Goal: Information Seeking & Learning: Learn about a topic

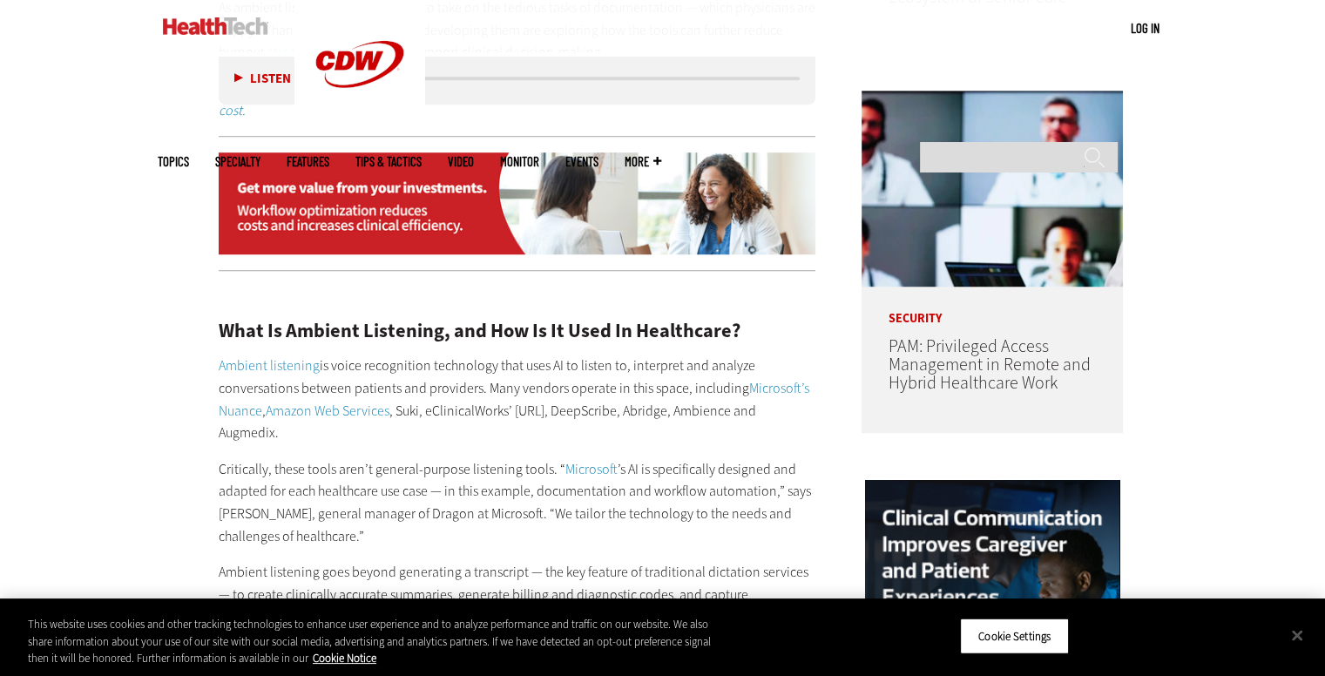
scroll to position [1333, 0]
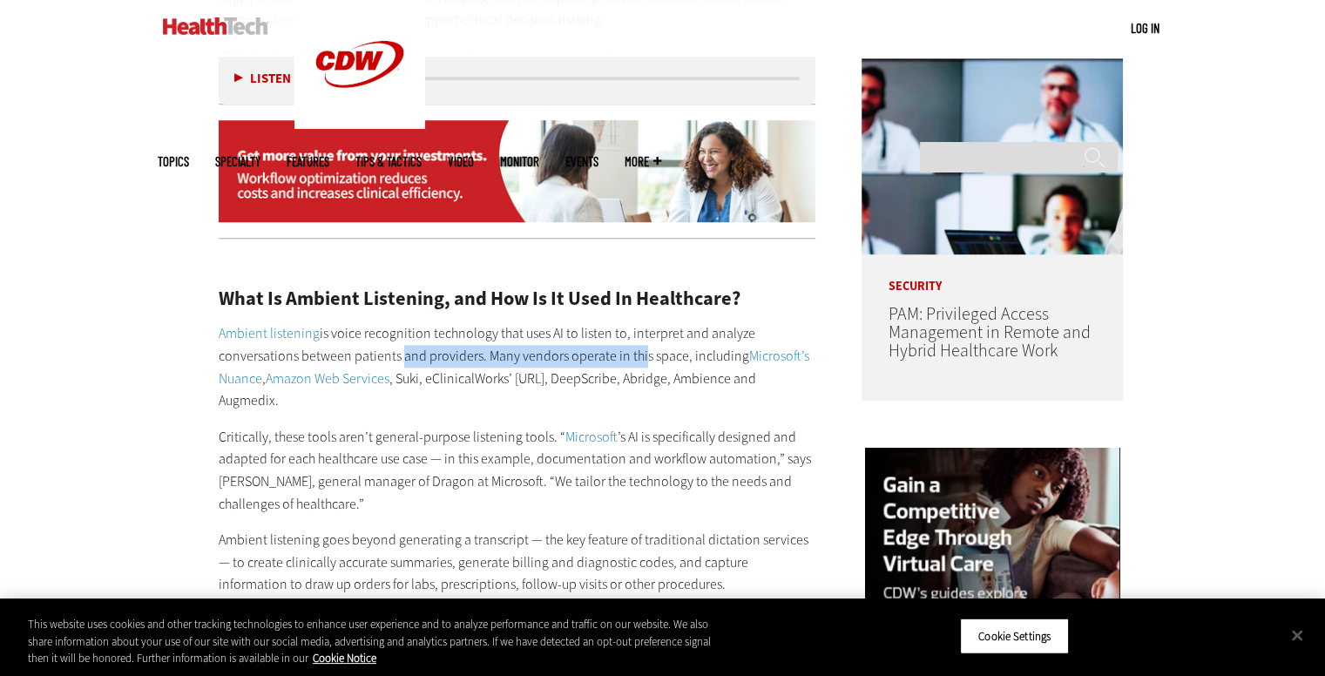
drag, startPoint x: 397, startPoint y: 332, endPoint x: 639, endPoint y: 339, distance: 242.3
click at [639, 339] on p "Ambient listening is voice recognition technology that uses AI to listen to, in…" at bounding box center [518, 366] width 598 height 89
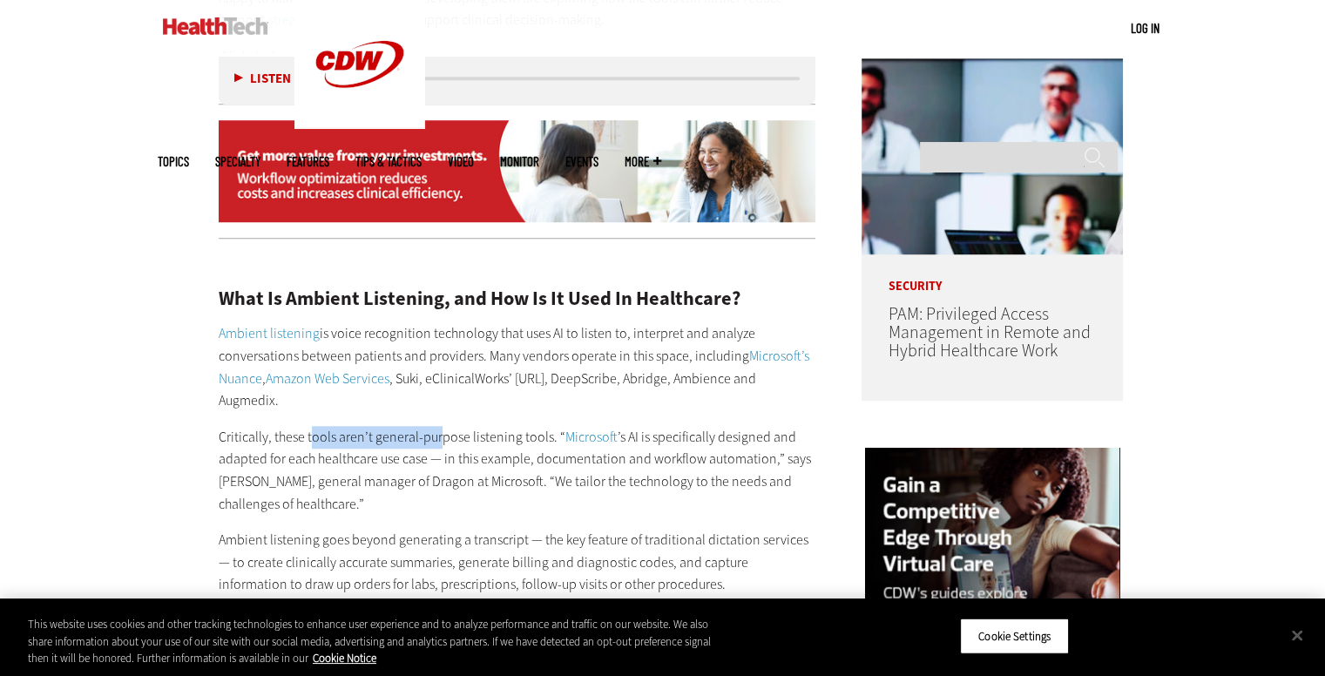
drag, startPoint x: 357, startPoint y: 415, endPoint x: 440, endPoint y: 420, distance: 82.9
click at [438, 426] on p "Critically, these tools aren’t general-purpose listening tools. “ Microsoft ’s …" at bounding box center [518, 470] width 598 height 89
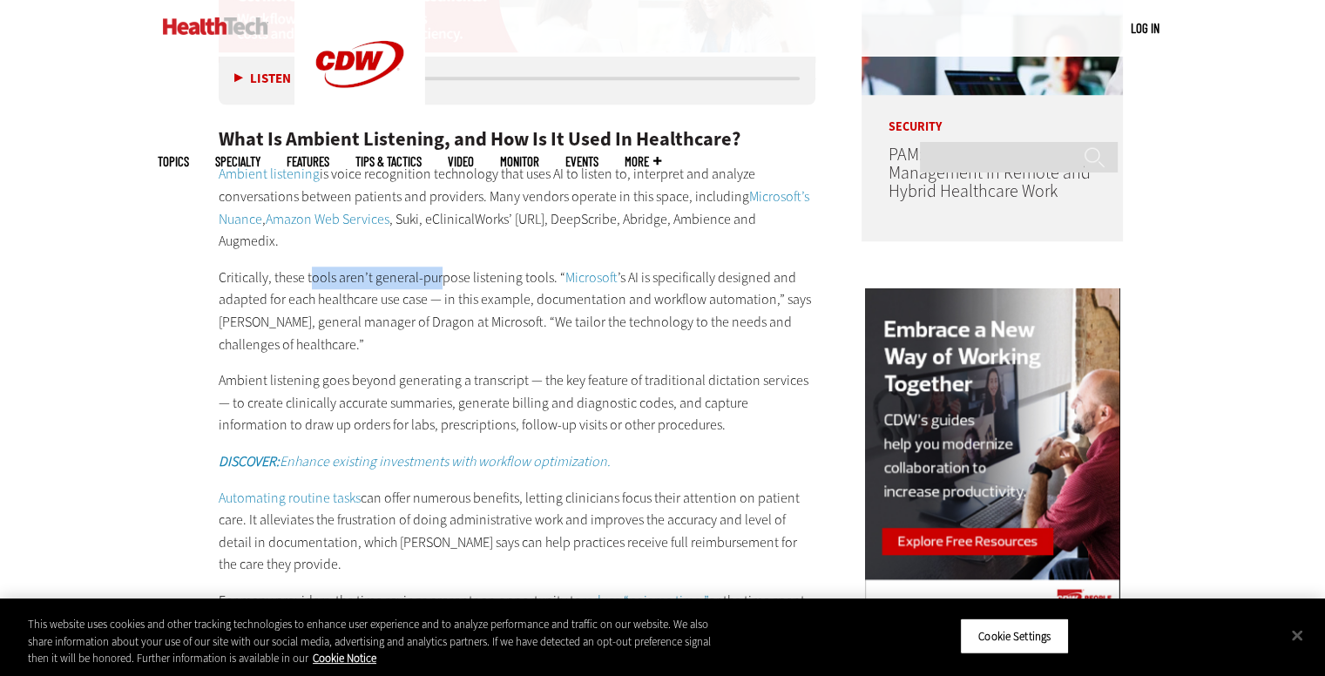
scroll to position [1507, 0]
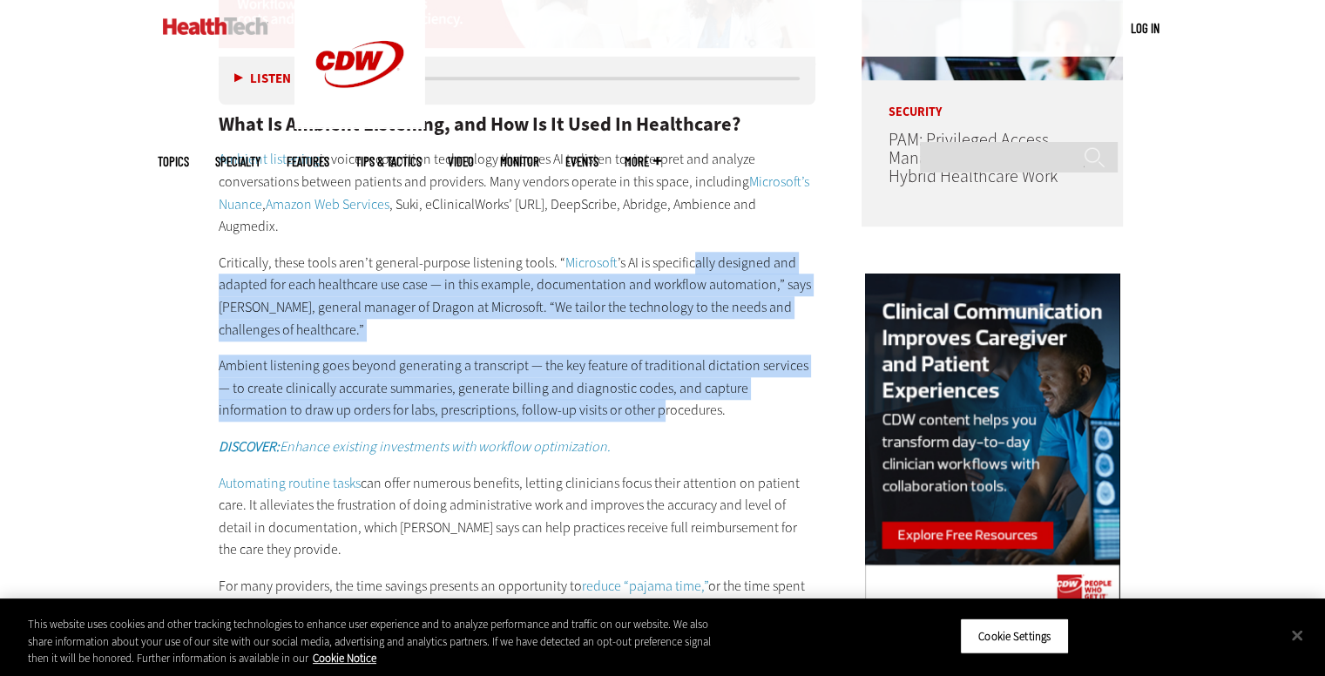
drag, startPoint x: 687, startPoint y: 238, endPoint x: 638, endPoint y: 394, distance: 163.7
click at [575, 385] on div "What Is Ambient Listening, and How Is It Used In Healthcare? Ambient listening …" at bounding box center [518, 411] width 598 height 666
click at [350, 388] on p "Ambient listening goes beyond generating a transcript — the key feature of trad…" at bounding box center [518, 388] width 598 height 67
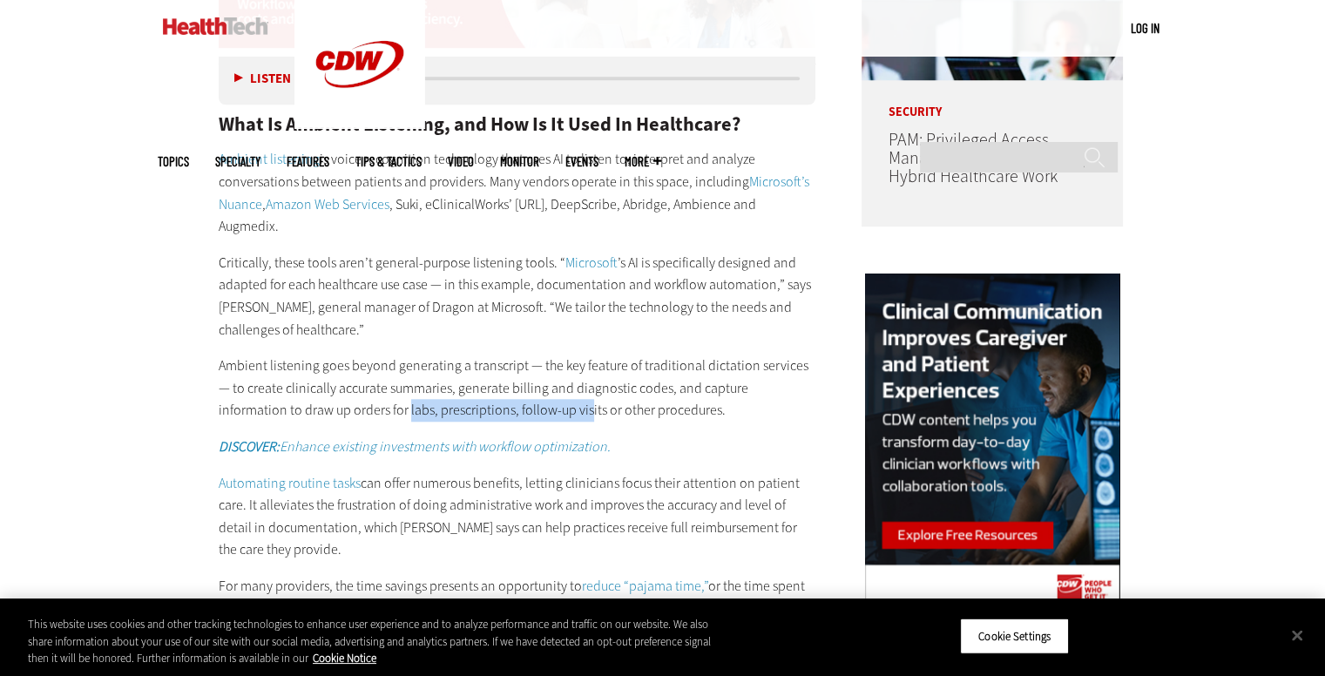
drag, startPoint x: 362, startPoint y: 389, endPoint x: 520, endPoint y: 389, distance: 158.6
click at [520, 389] on p "Ambient listening goes beyond generating a transcript — the key feature of trad…" at bounding box center [518, 388] width 598 height 67
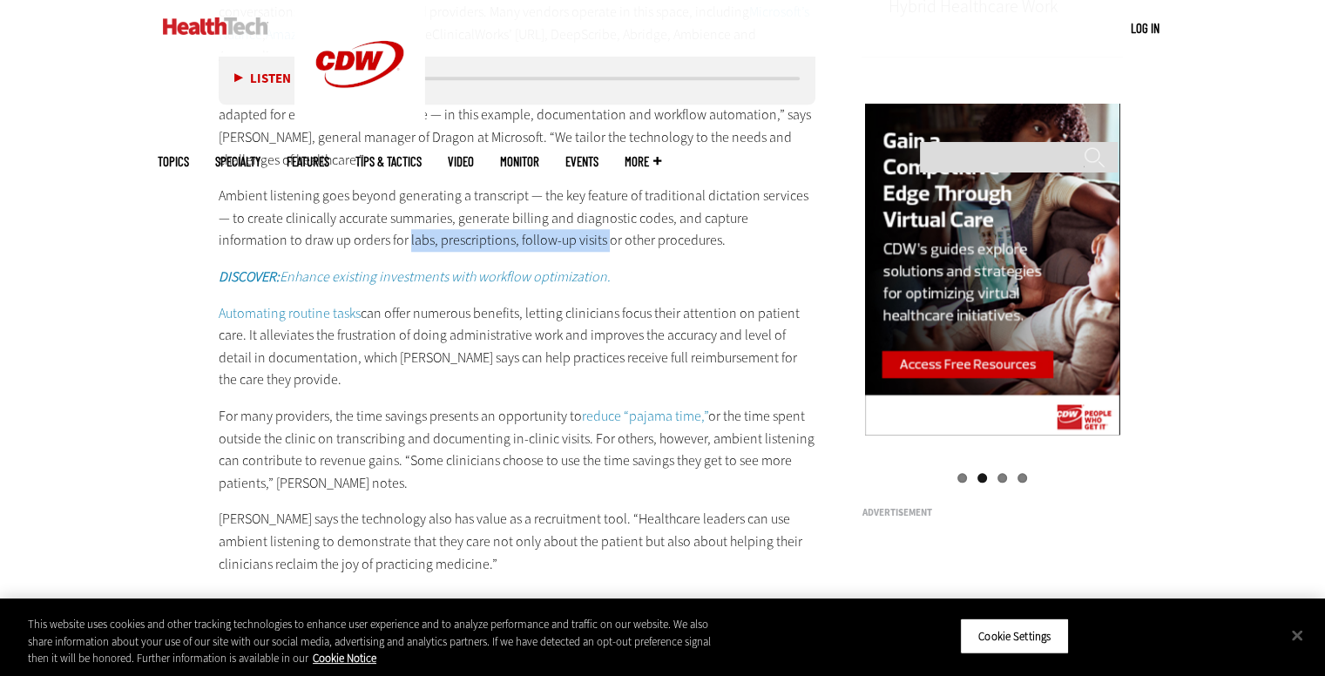
scroll to position [1681, 0]
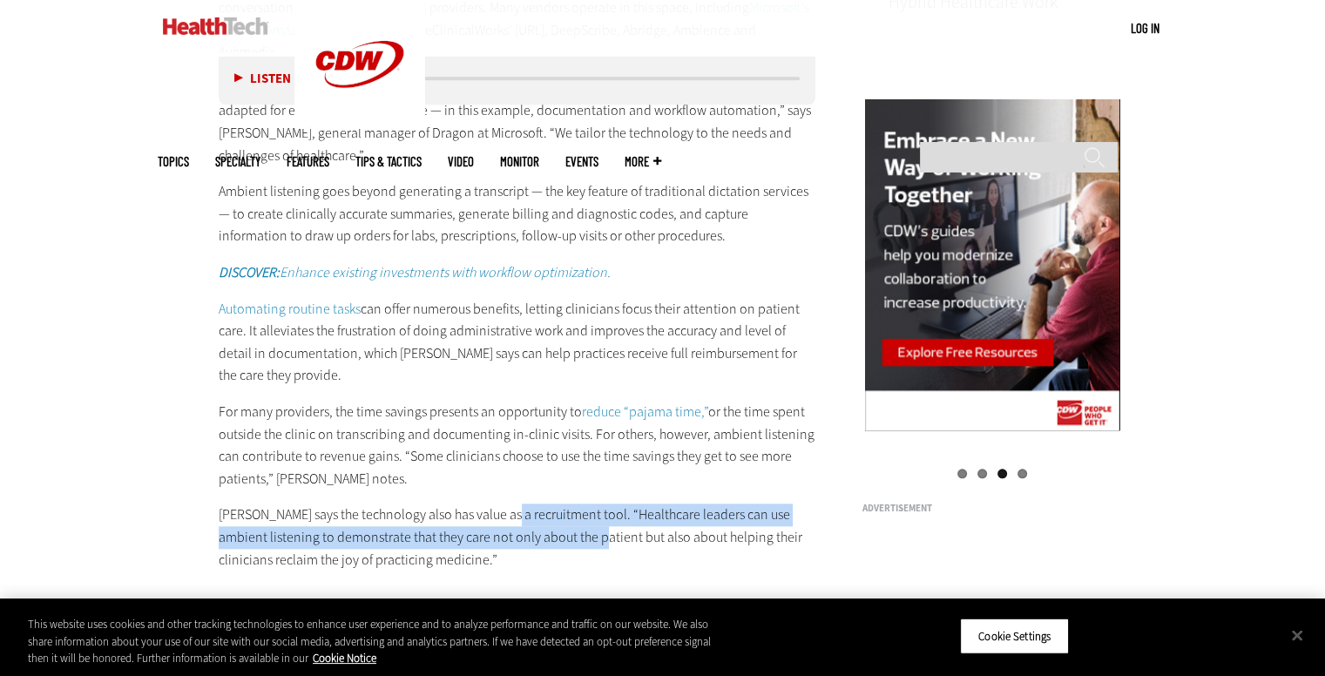
drag, startPoint x: 504, startPoint y: 466, endPoint x: 586, endPoint y: 485, distance: 84.1
click at [586, 504] on p "[PERSON_NAME] says the technology also has value as a recruitment tool. “Health…" at bounding box center [518, 537] width 598 height 67
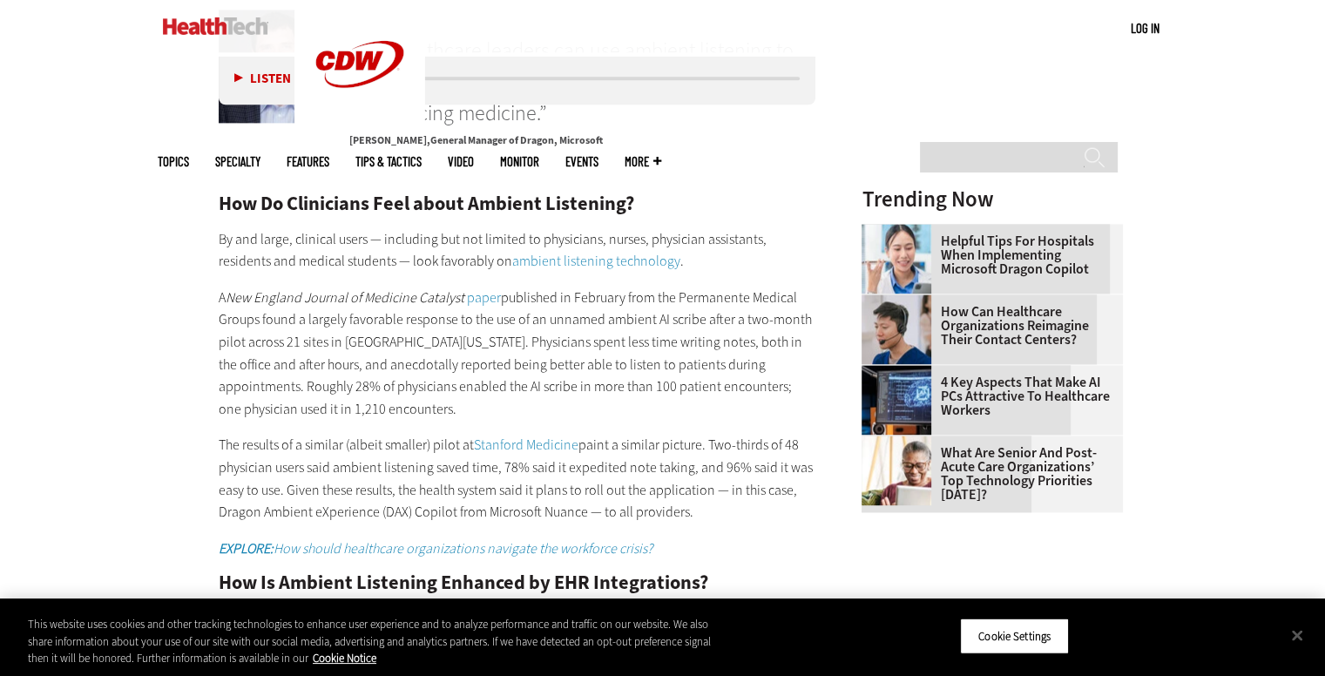
scroll to position [2291, 0]
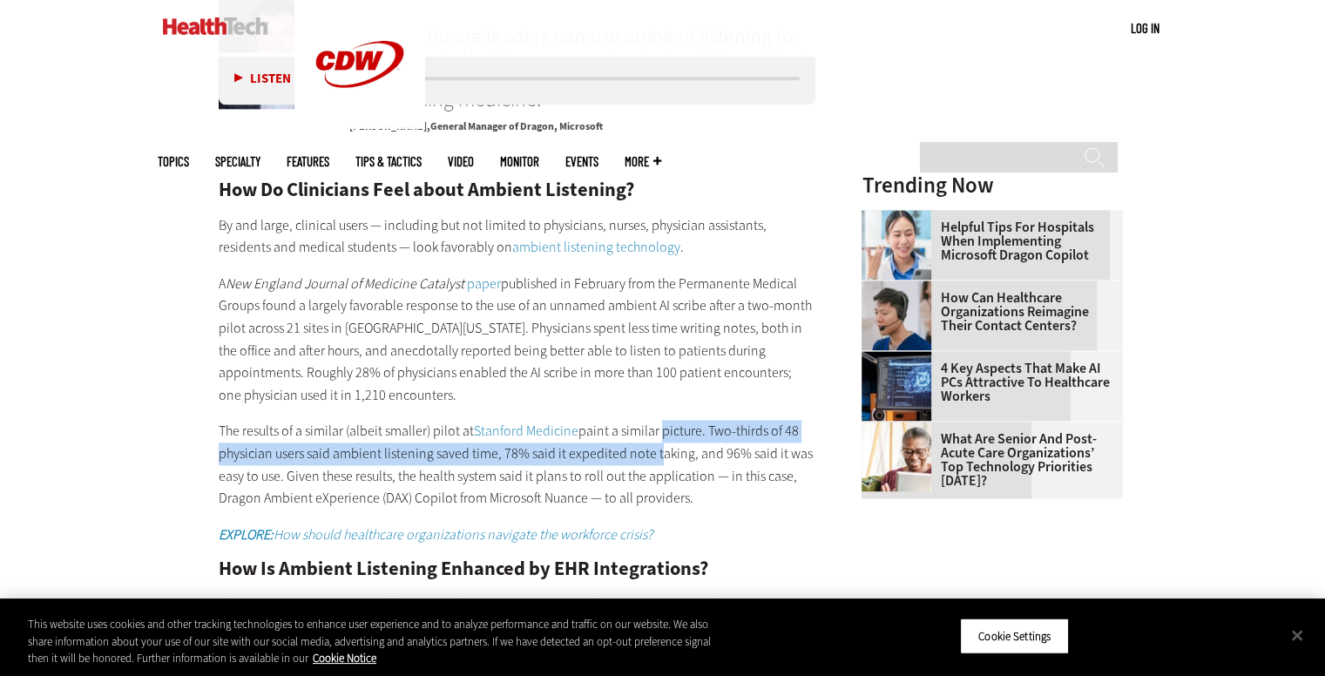
drag, startPoint x: 659, startPoint y: 389, endPoint x: 652, endPoint y: 408, distance: 19.6
click at [652, 420] on p "The results of a similar (albeit smaller) pilot at Stanford Medicine paint a si…" at bounding box center [518, 464] width 598 height 89
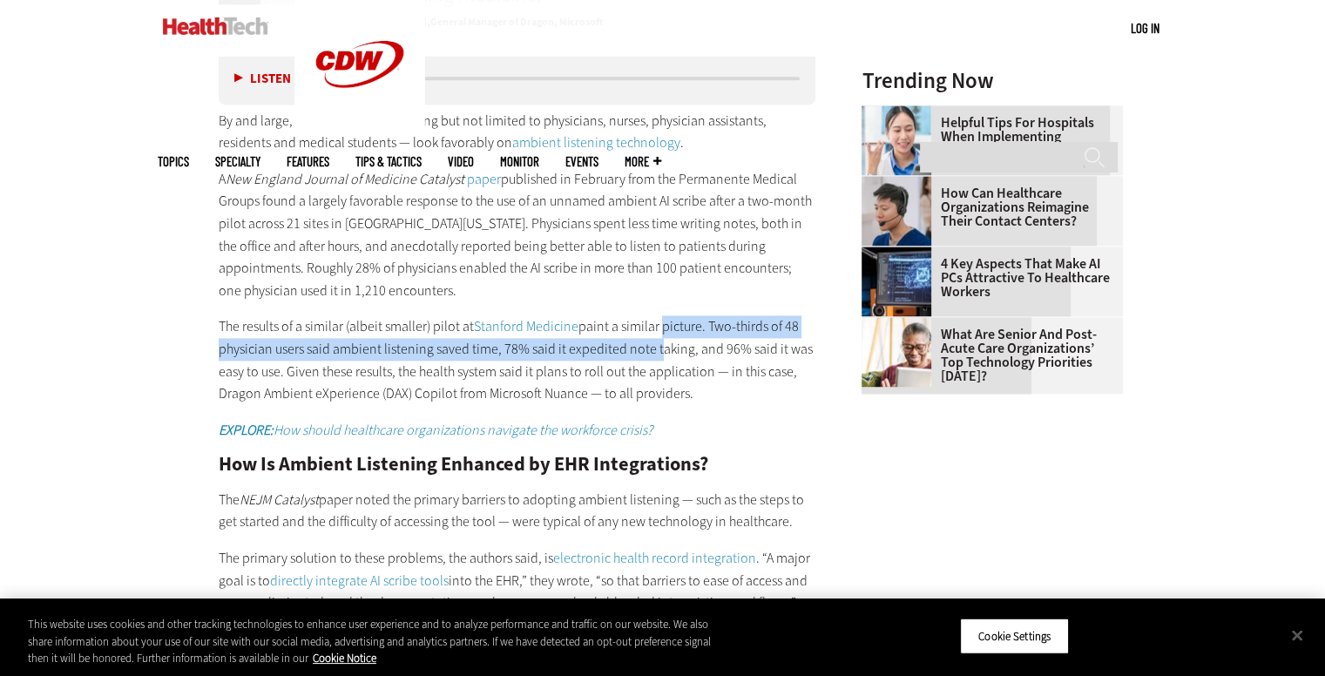
scroll to position [2465, 0]
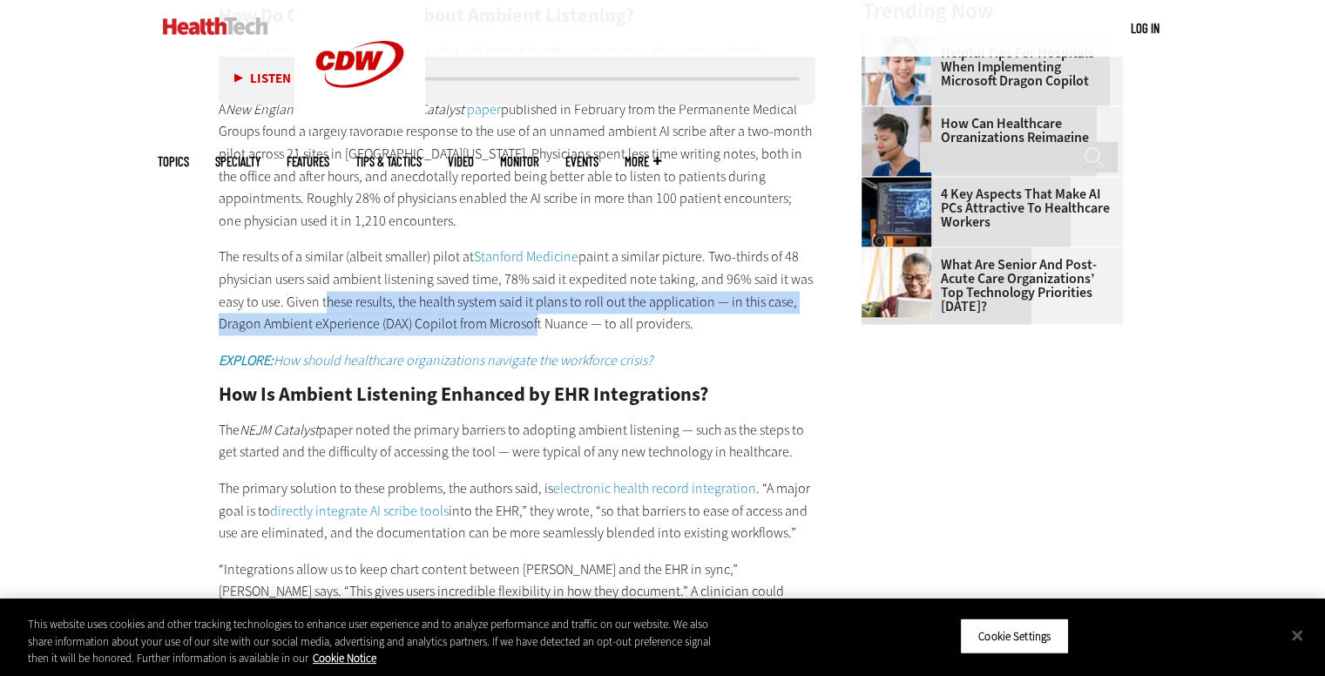
drag, startPoint x: 451, startPoint y: 257, endPoint x: 531, endPoint y: 271, distance: 81.4
click at [528, 271] on p "The results of a similar (albeit smaller) pilot at Stanford Medicine paint a si…" at bounding box center [518, 290] width 598 height 89
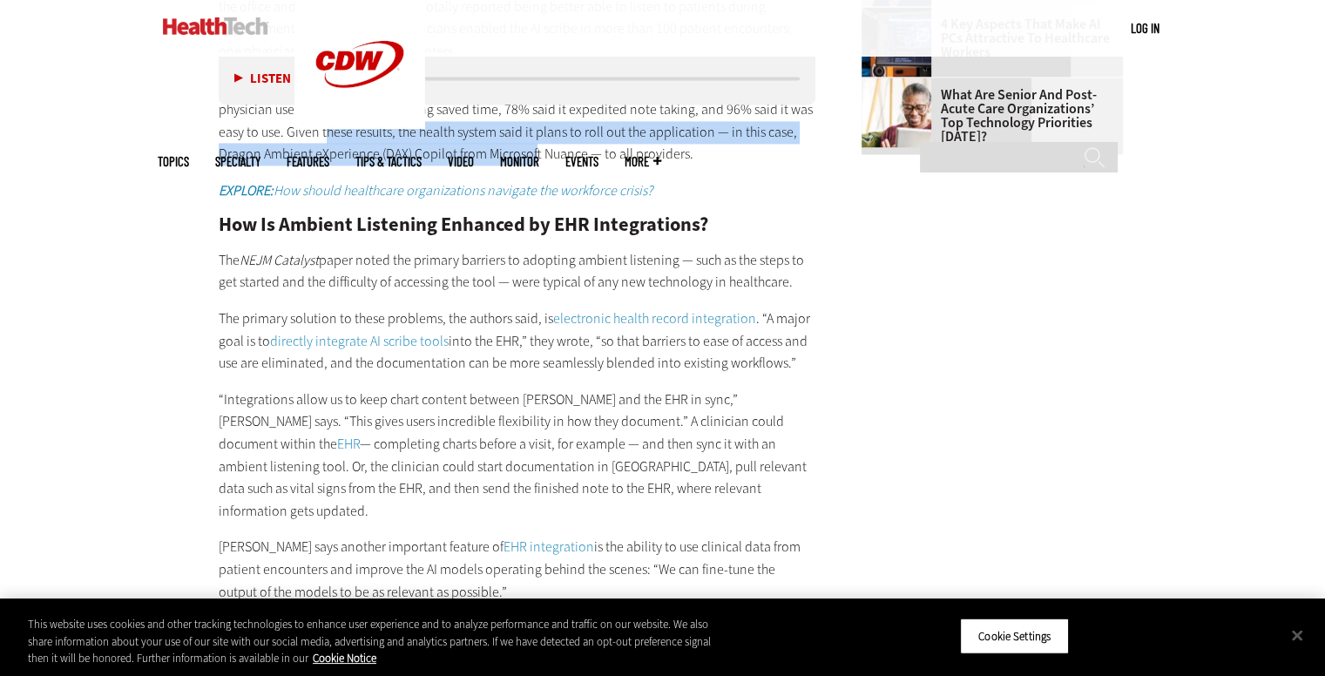
scroll to position [2640, 0]
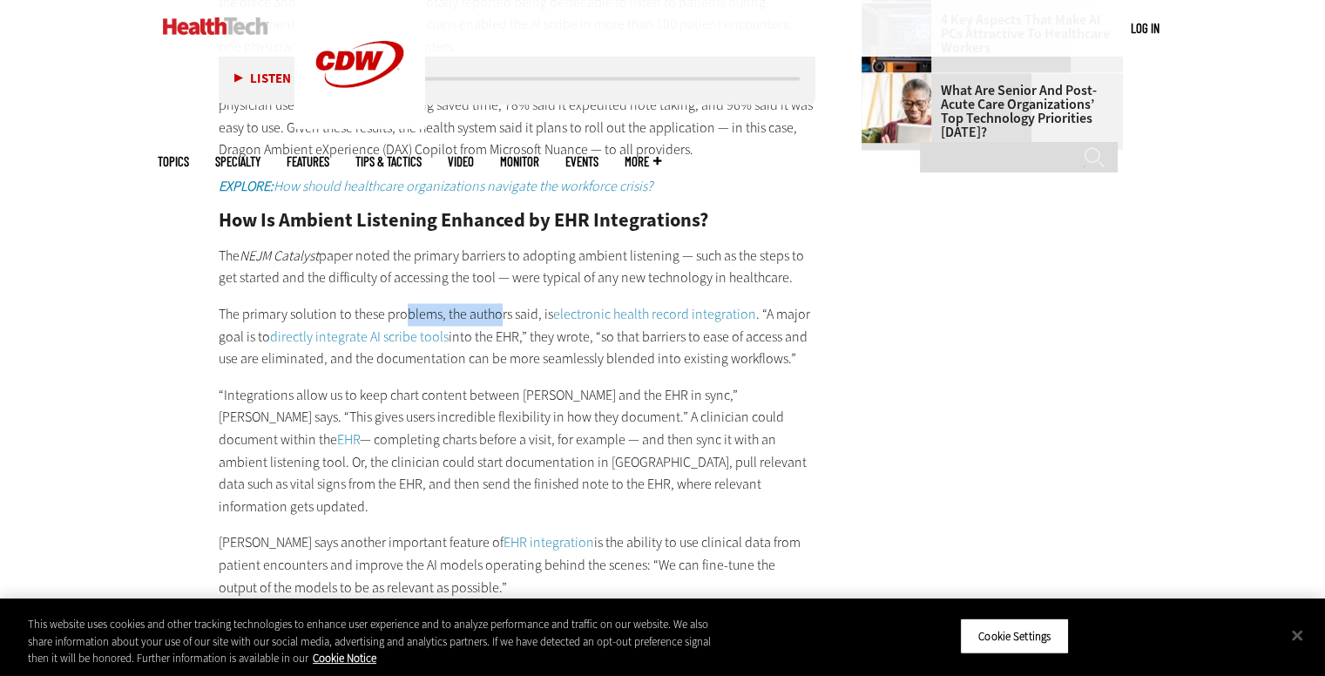
drag, startPoint x: 469, startPoint y: 268, endPoint x: 517, endPoint y: 274, distance: 48.2
click at [501, 303] on p "The primary solution to these problems, the authors said, is electronic health …" at bounding box center [518, 336] width 598 height 67
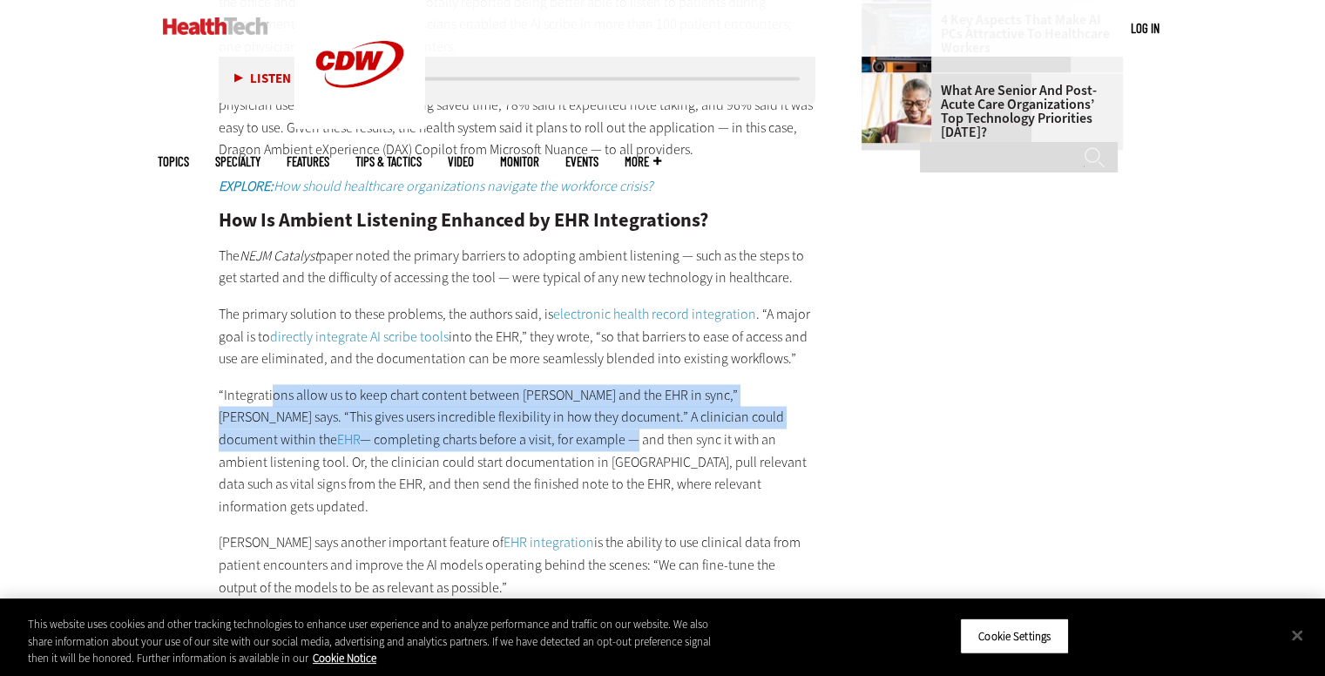
drag, startPoint x: 275, startPoint y: 337, endPoint x: 436, endPoint y: 407, distance: 175.6
click at [409, 400] on div "How Do Clinicians Feel about Ambient Listening? By and large, clinical users — …" at bounding box center [518, 423] width 598 height 1182
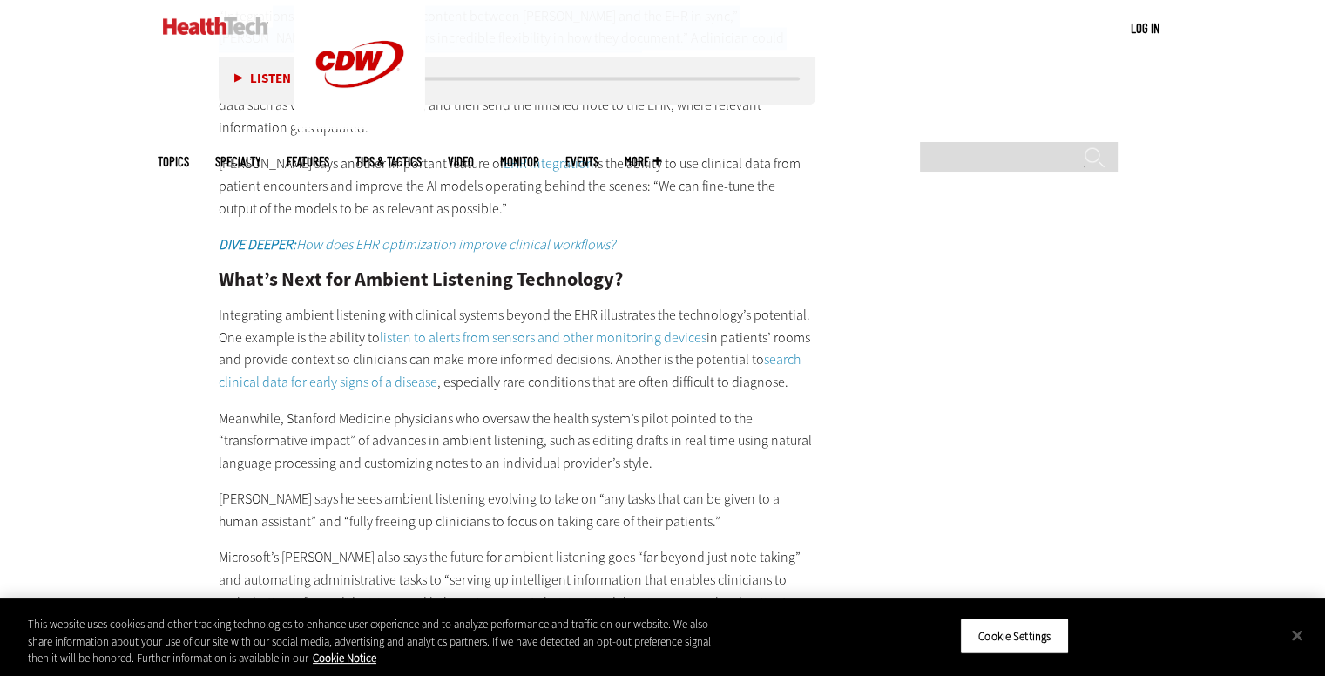
scroll to position [3075, 0]
